Goal: Transaction & Acquisition: Purchase product/service

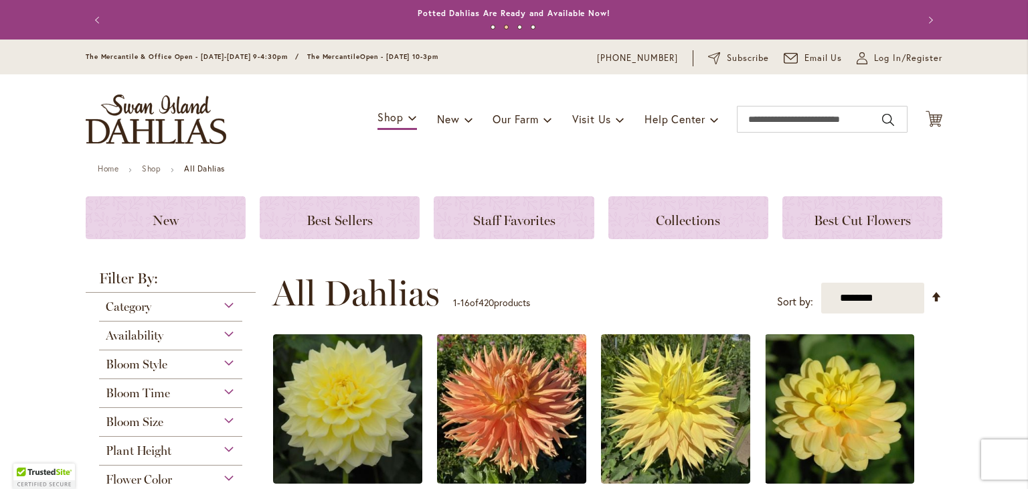
scroll to position [243, 0]
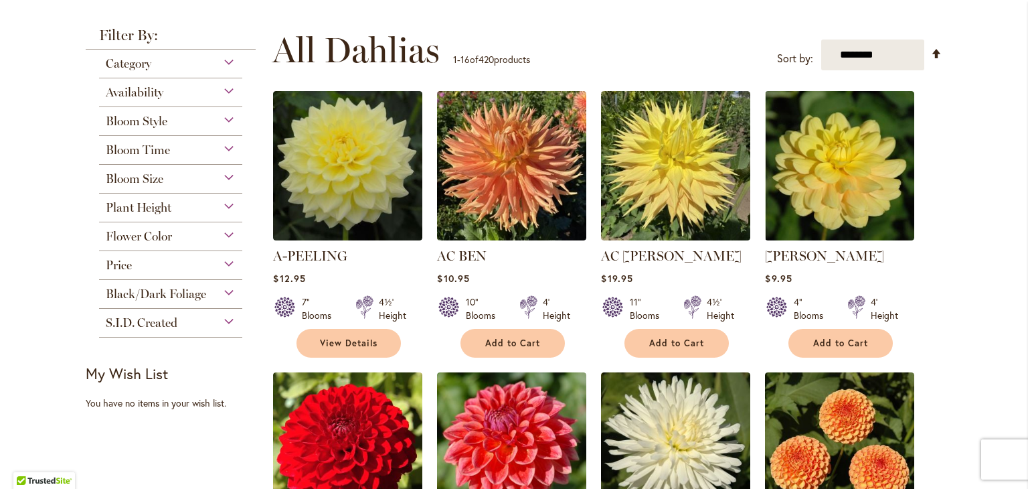
click at [222, 120] on div "Bloom Style" at bounding box center [170, 117] width 143 height 21
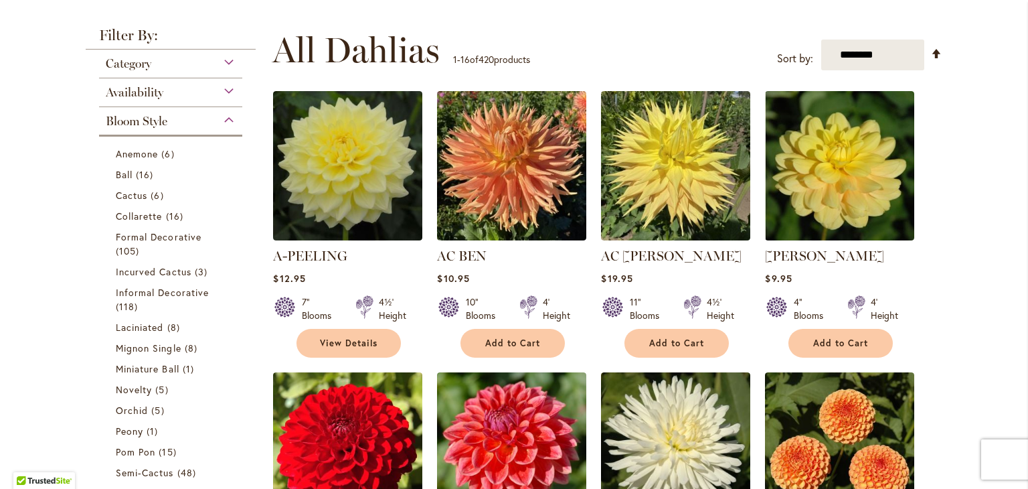
scroll to position [350, 0]
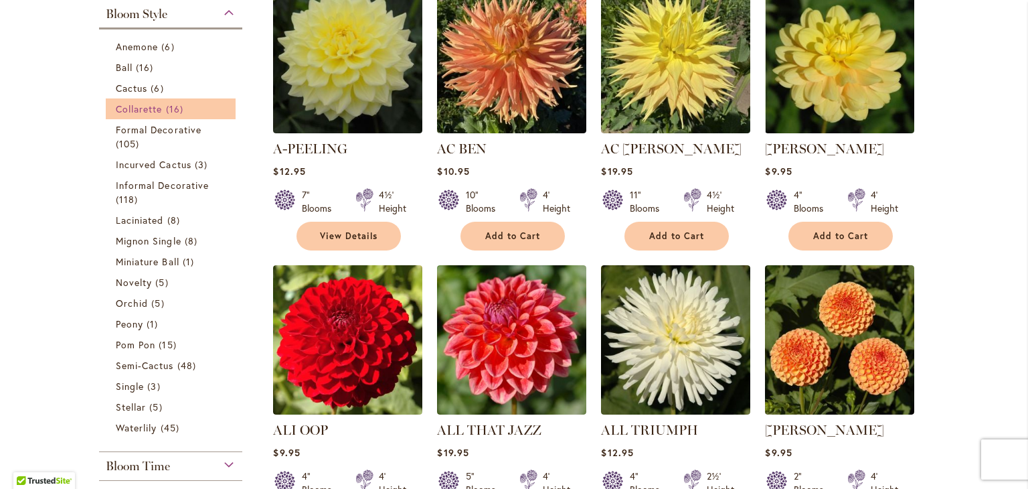
click at [157, 104] on span "Collarette" at bounding box center [139, 108] width 47 height 13
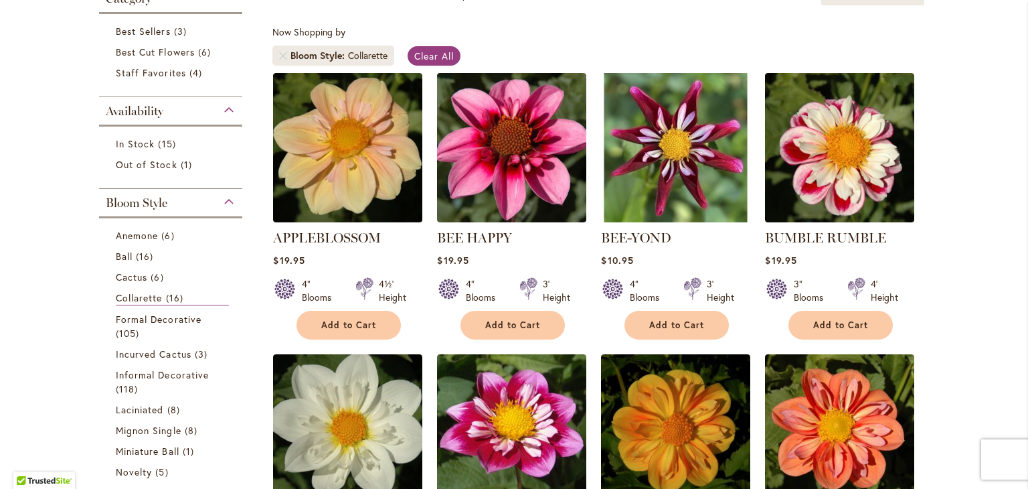
scroll to position [230, 0]
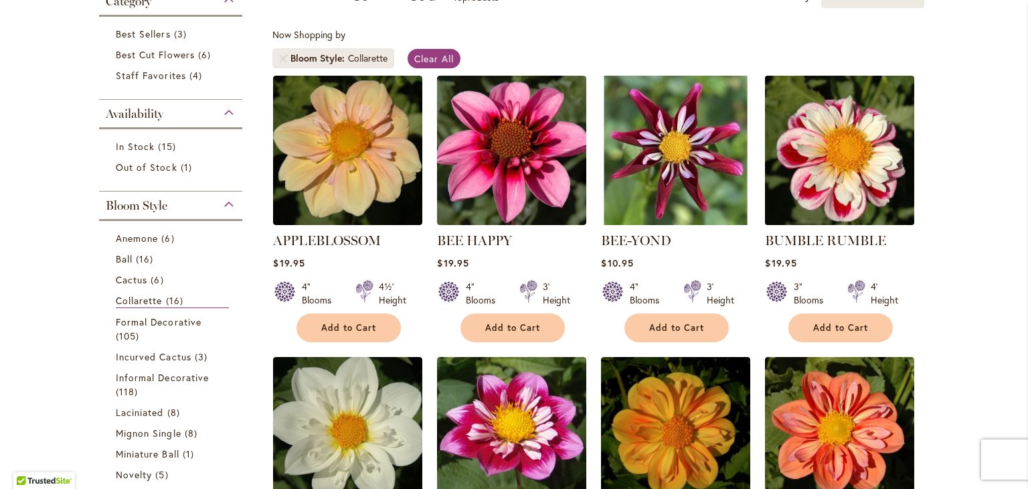
click at [844, 169] on img at bounding box center [840, 150] width 157 height 157
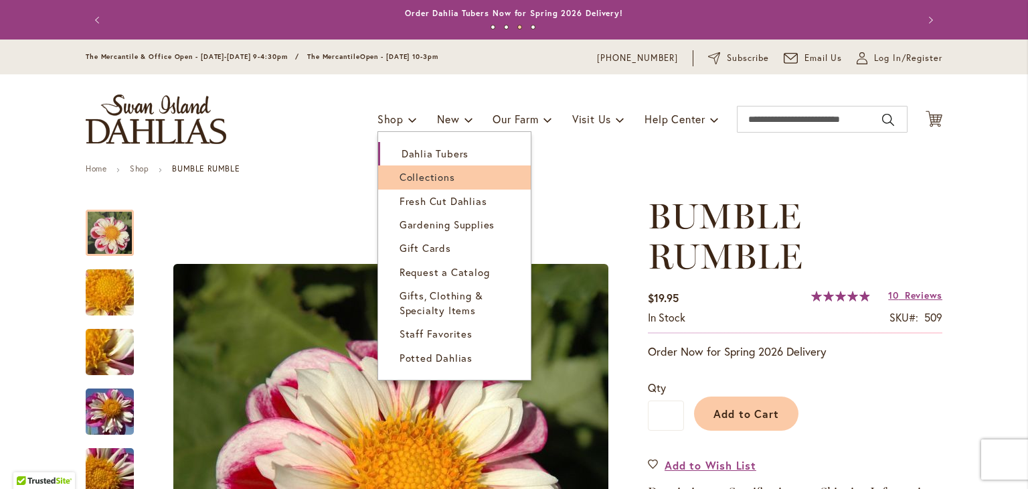
click at [402, 189] on link "Fresh Cut Dahlias" at bounding box center [454, 200] width 153 height 23
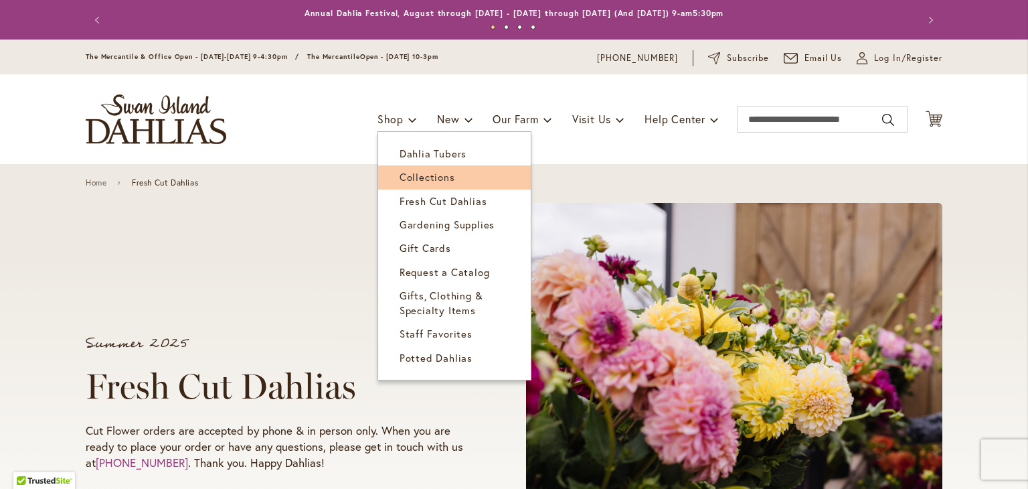
click at [420, 174] on span "Collections" at bounding box center [428, 176] width 56 height 13
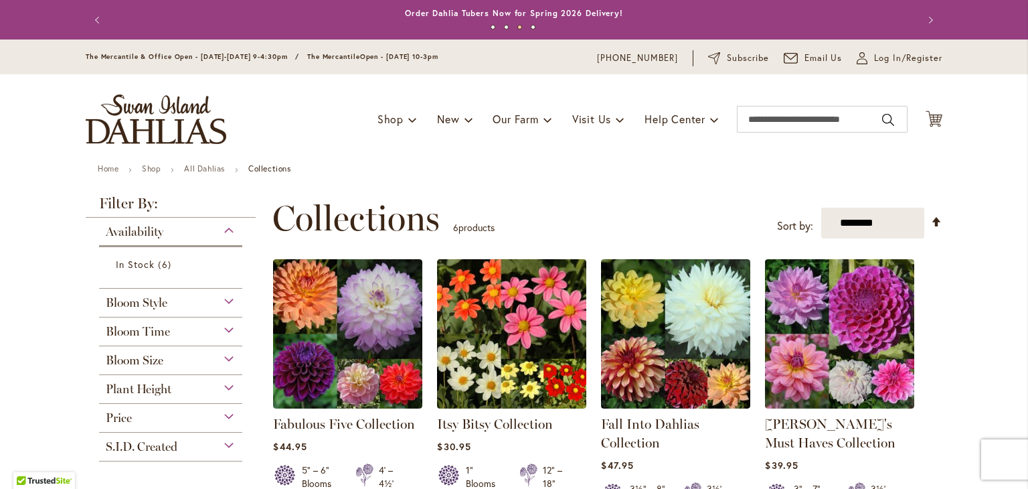
click at [228, 298] on div "Bloom Style" at bounding box center [170, 298] width 143 height 21
